Goal: Transaction & Acquisition: Obtain resource

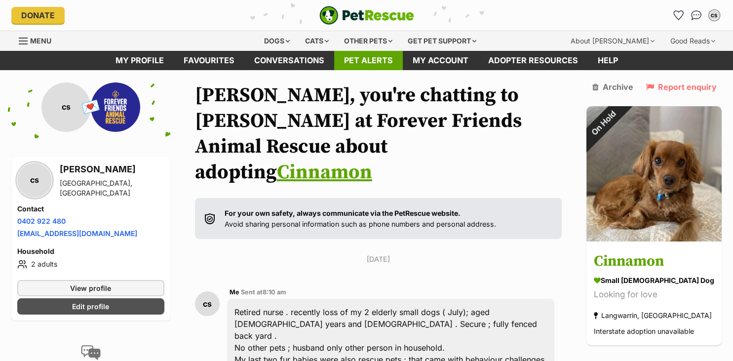
click at [386, 70] on link "Pet alerts" at bounding box center [368, 60] width 69 height 19
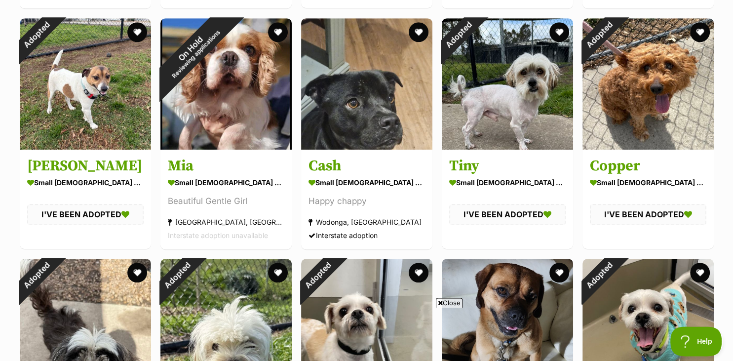
scroll to position [678, 0]
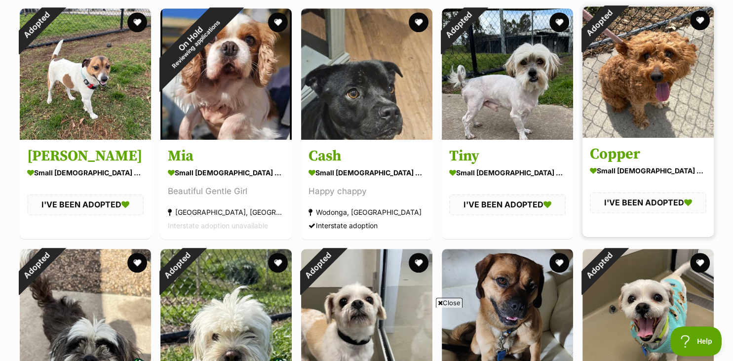
click at [666, 92] on img at bounding box center [648, 71] width 131 height 131
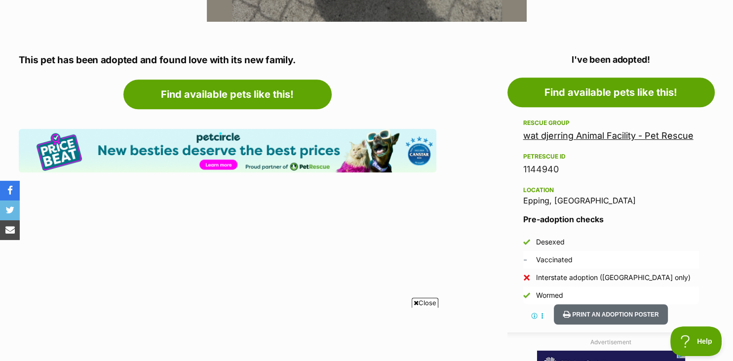
click at [652, 133] on link "wat djerring Animal Facility - Pet Rescue" at bounding box center [608, 135] width 170 height 10
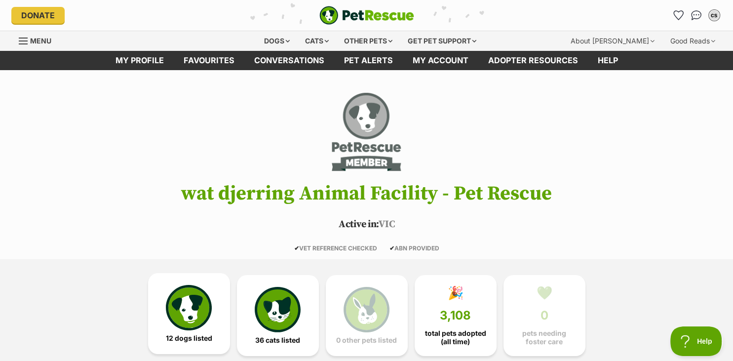
click at [161, 297] on link "12 dogs listed" at bounding box center [189, 313] width 82 height 81
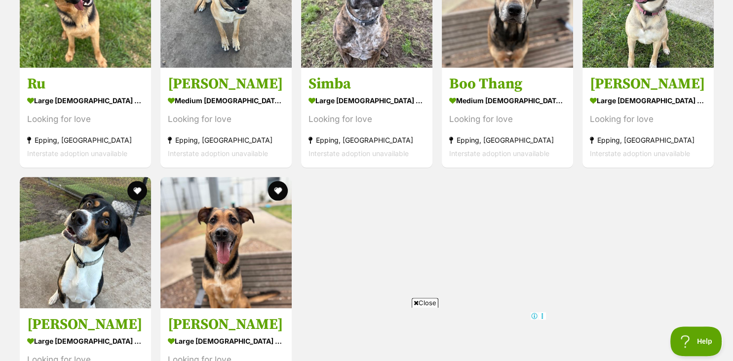
scroll to position [1314, 0]
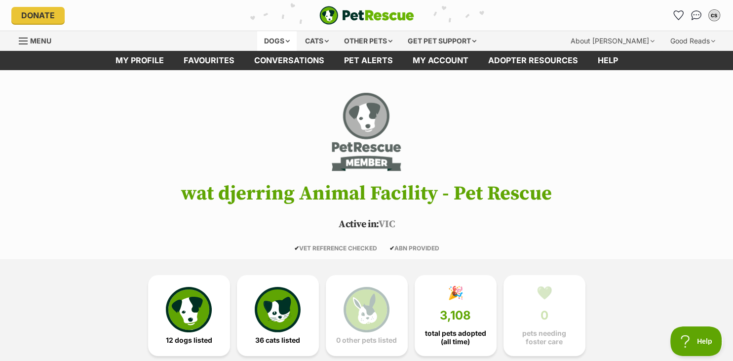
click at [273, 46] on div "Dogs" at bounding box center [277, 41] width 40 height 20
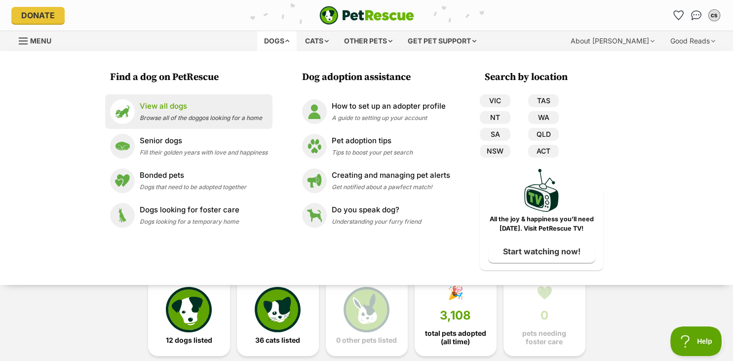
click at [217, 118] on span "Browse all of the doggos looking for a home" at bounding box center [201, 117] width 122 height 7
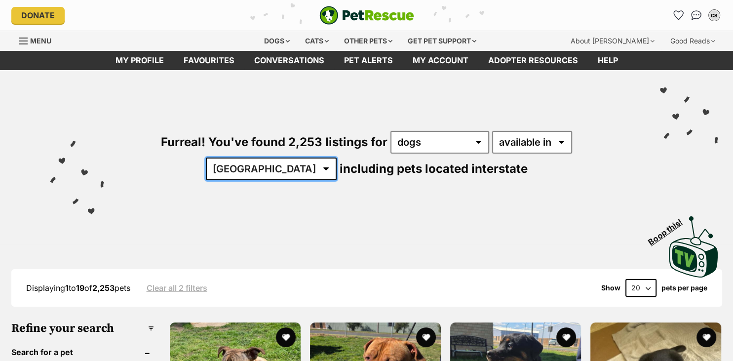
click at [206, 158] on select "[GEOGRAPHIC_DATA] [GEOGRAPHIC_DATA] [GEOGRAPHIC_DATA] [GEOGRAPHIC_DATA] [GEOGRA…" at bounding box center [271, 169] width 131 height 23
select select "VIC"
click option "VIC" at bounding box center [0, 0] width 0 height 0
